Goal: Check status: Check status

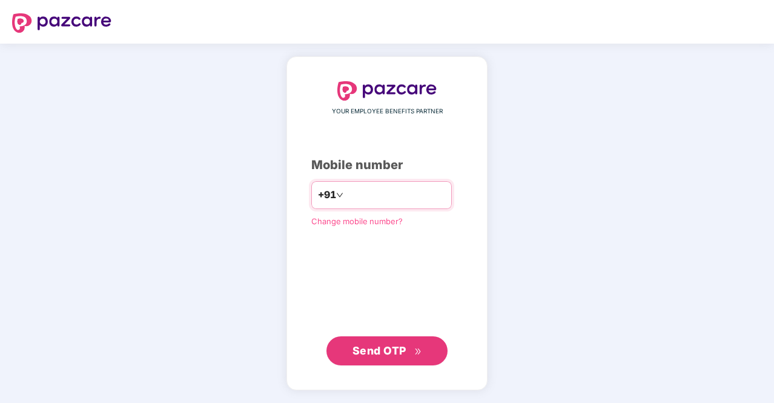
click at [349, 201] on input "number" at bounding box center [395, 194] width 99 height 19
type input "**********"
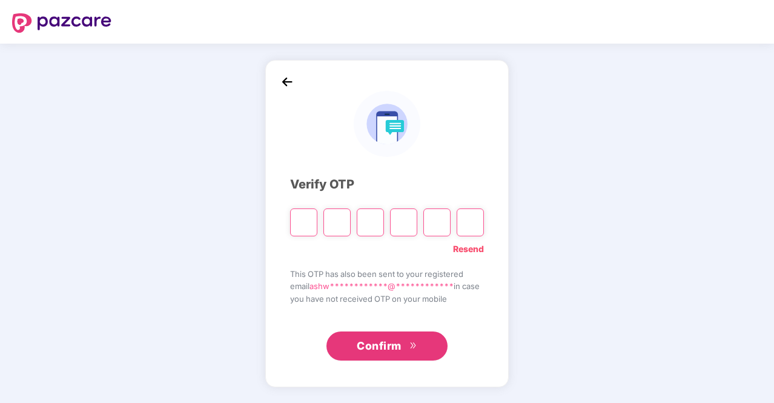
click at [298, 225] on input "Please enter verification code. Digit 1" at bounding box center [303, 222] width 27 height 28
type input "*"
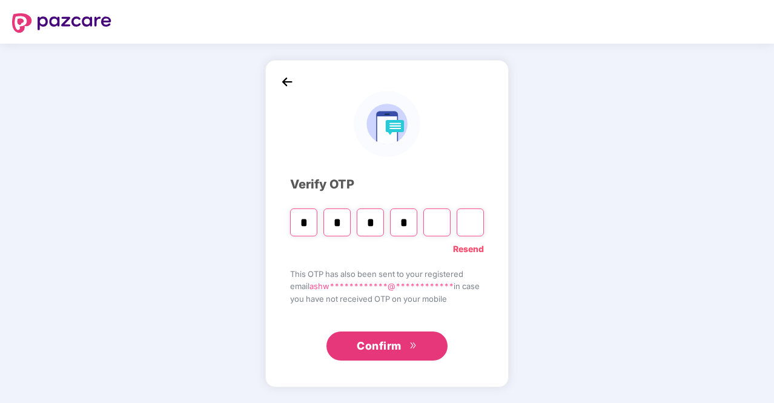
type input "*"
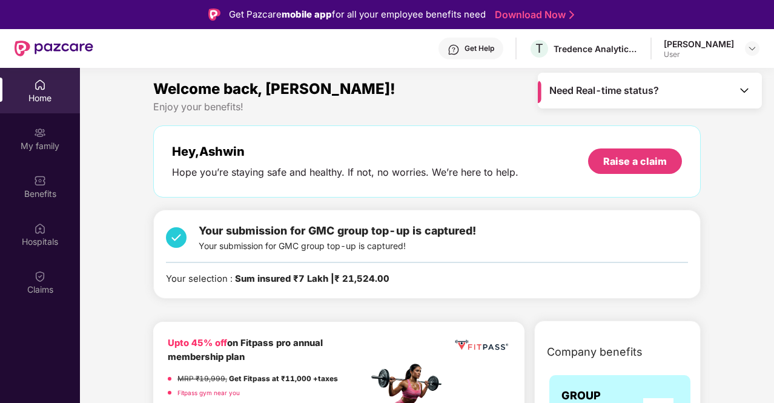
click at [735, 89] on div "Need Real-time status?" at bounding box center [650, 91] width 224 height 36
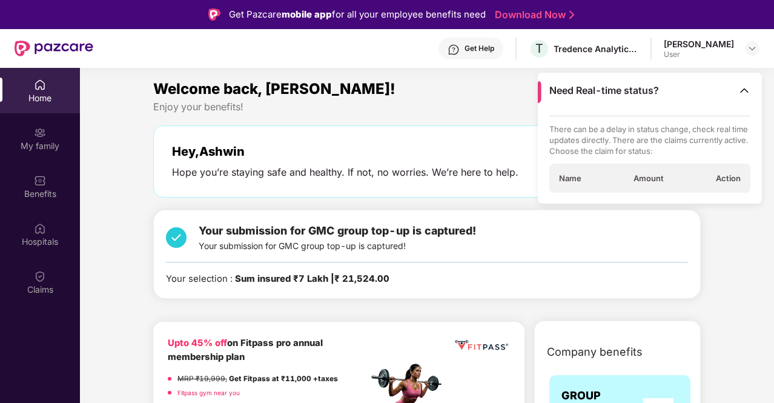
click at [677, 184] on div "Name Amount Action" at bounding box center [650, 177] width 202 height 29
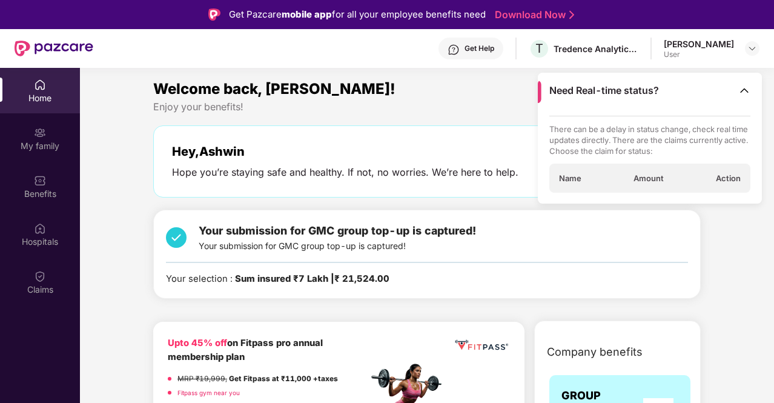
click at [740, 87] on img at bounding box center [744, 90] width 12 height 12
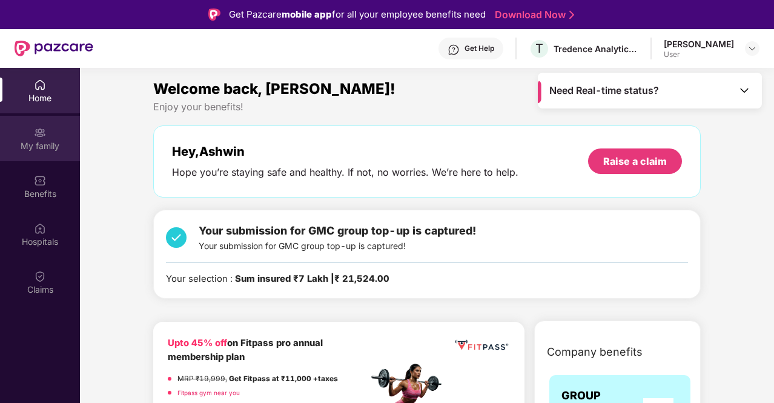
click at [39, 146] on div "My family" at bounding box center [40, 146] width 80 height 12
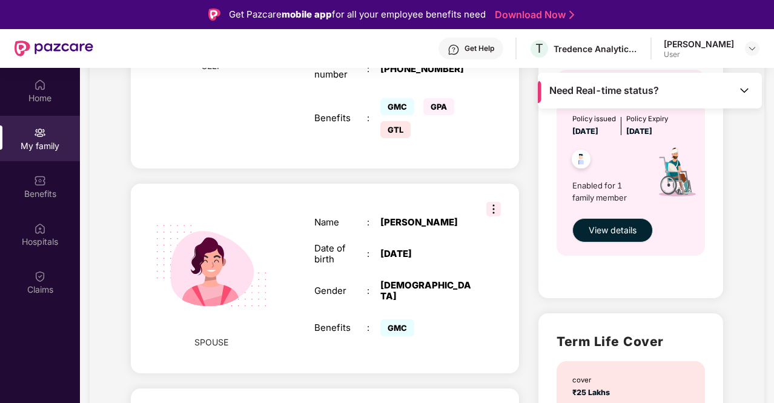
scroll to position [484, 0]
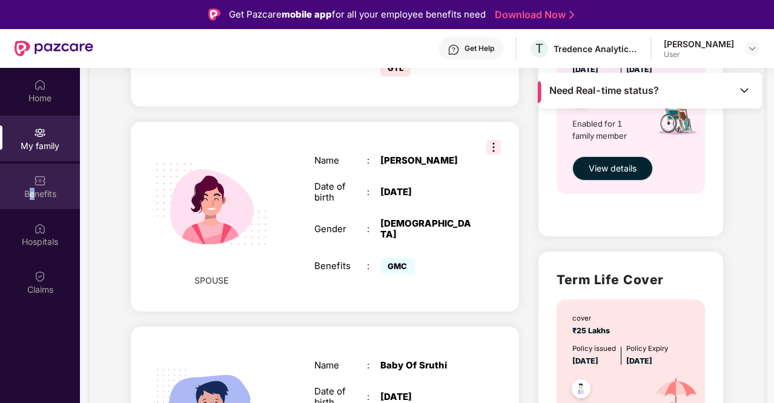
click at [32, 189] on div "Benefits" at bounding box center [40, 194] width 80 height 12
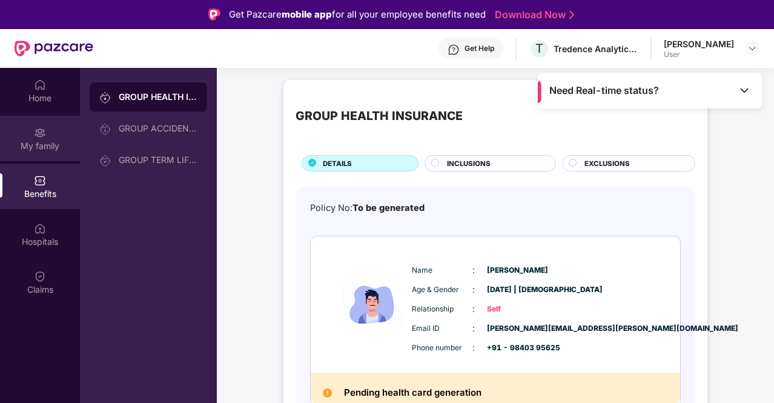
click at [39, 129] on img at bounding box center [40, 133] width 12 height 12
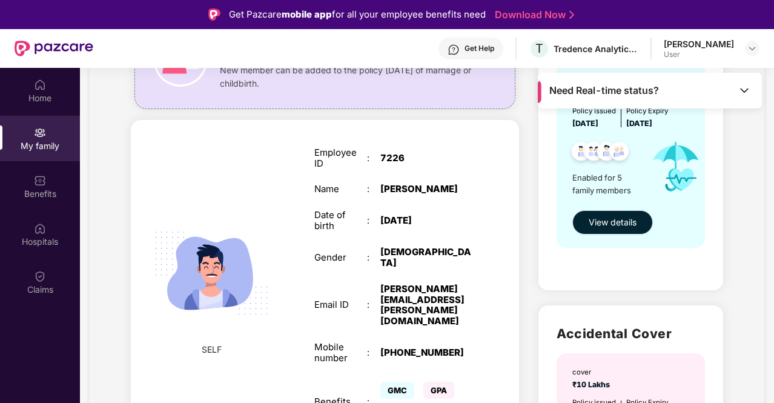
scroll to position [121, 0]
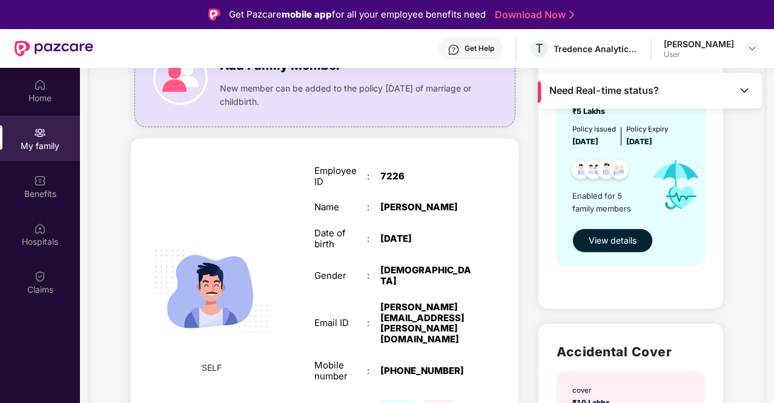
click at [604, 237] on span "View details" at bounding box center [612, 240] width 48 height 13
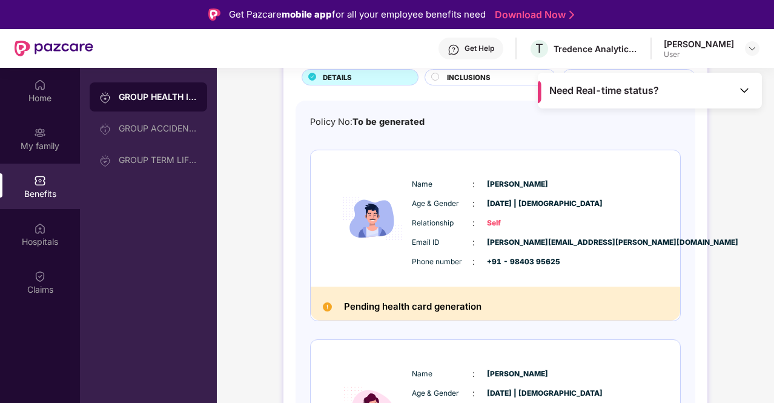
scroll to position [121, 0]
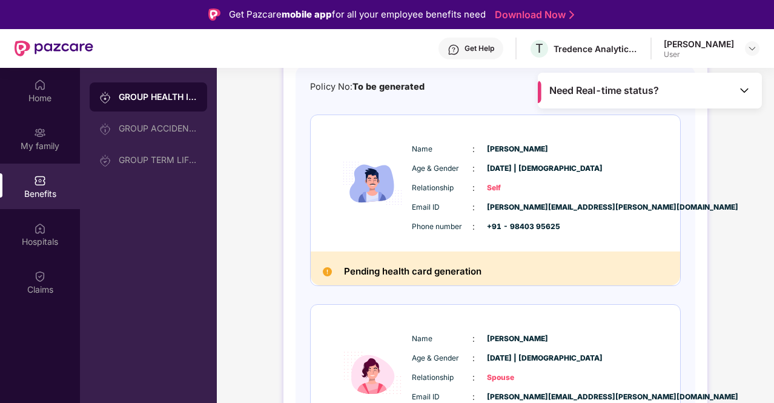
click at [427, 259] on div "Pending health card generation" at bounding box center [495, 268] width 369 height 34
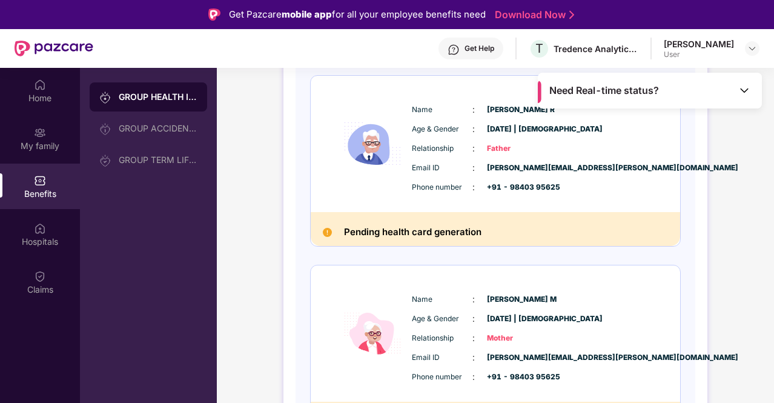
scroll to position [766, 0]
